Goal: Find specific page/section: Find specific page/section

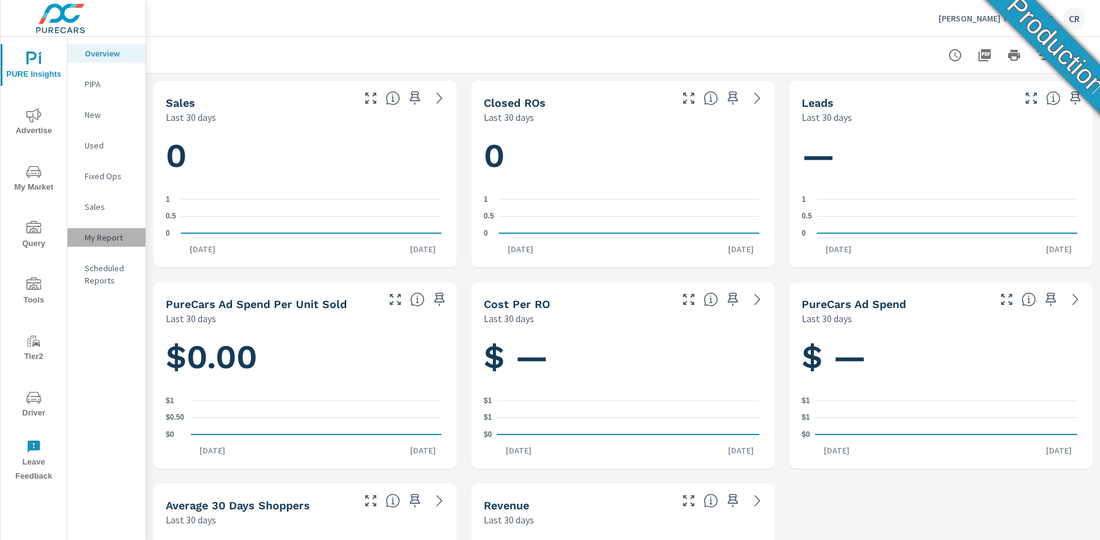
click at [103, 239] on p "My Report" at bounding box center [110, 237] width 51 height 12
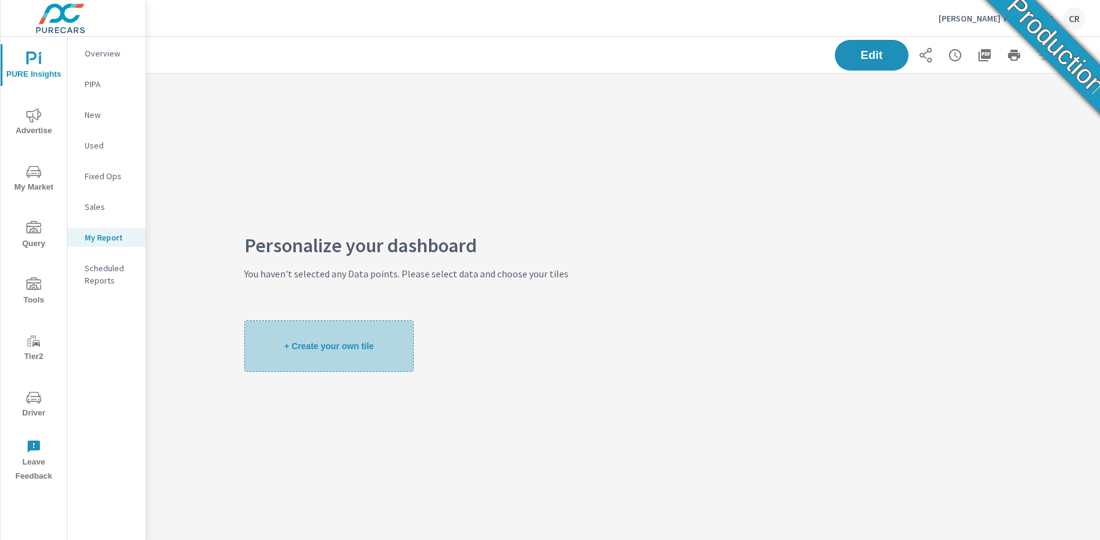
click at [313, 348] on span "+ Create your own tile" at bounding box center [329, 346] width 90 height 11
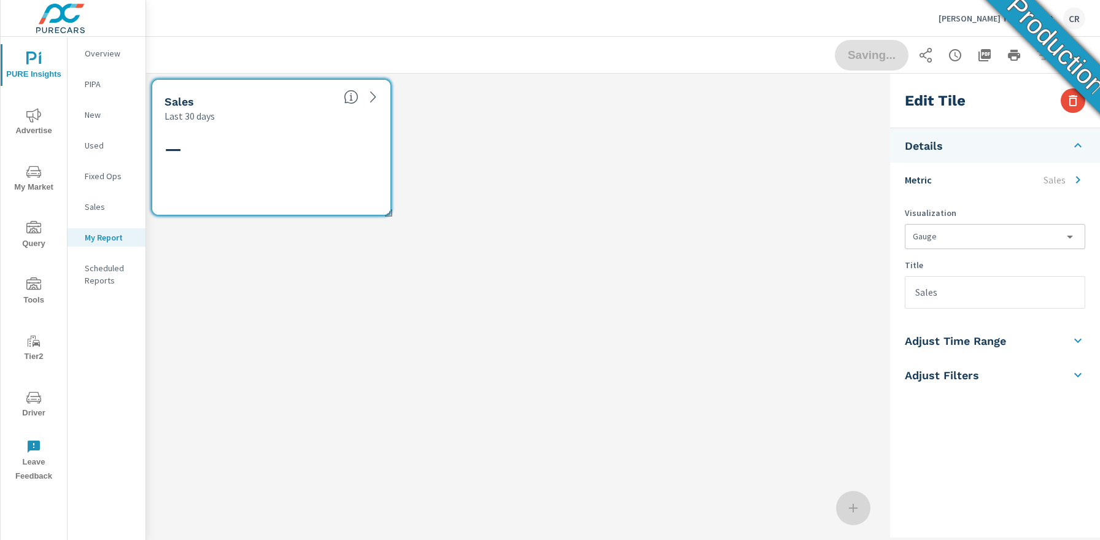
scroll to position [166, 758]
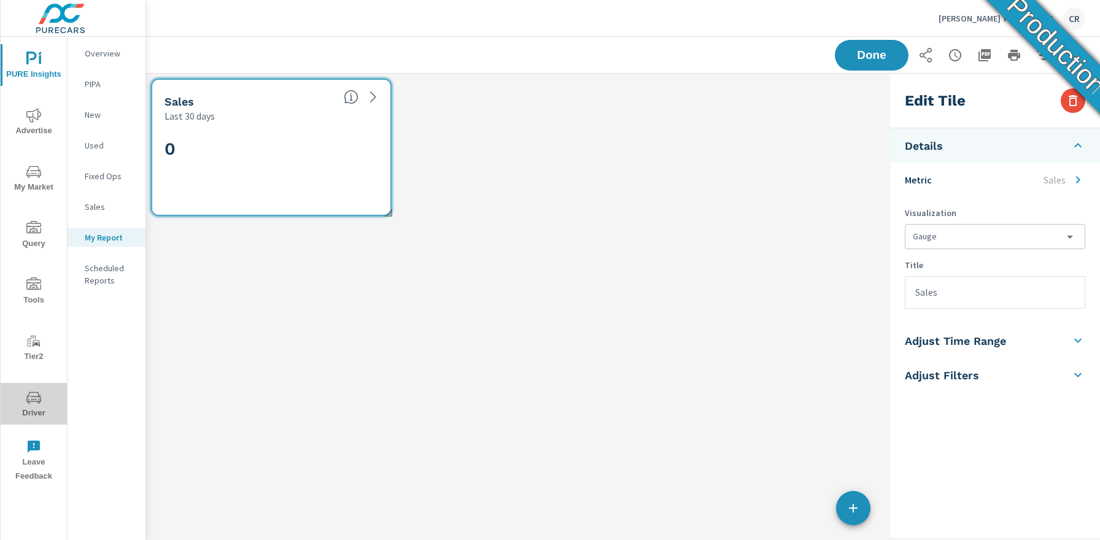
click at [39, 404] on icon "nav menu" at bounding box center [33, 397] width 15 height 15
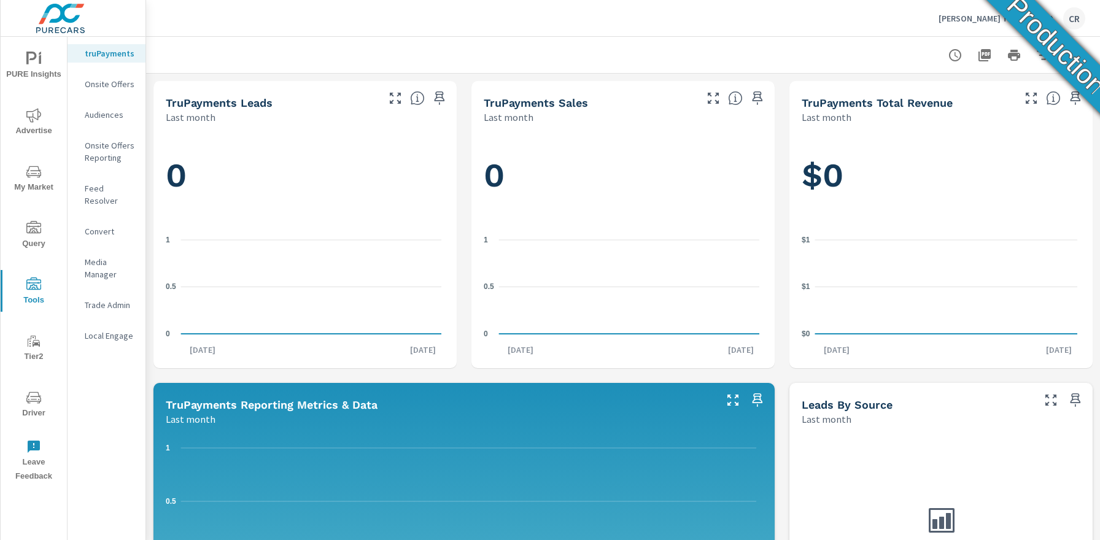
click at [107, 147] on p "Onsite Offers Reporting" at bounding box center [110, 151] width 51 height 25
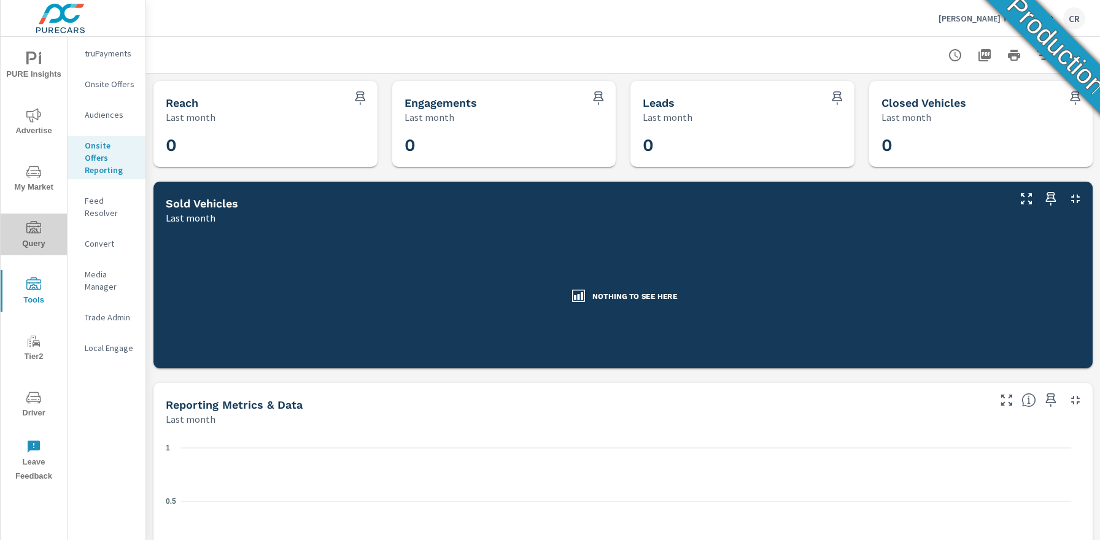
click at [36, 226] on icon "nav menu" at bounding box center [33, 227] width 15 height 12
